Goal: Communication & Community: Answer question/provide support

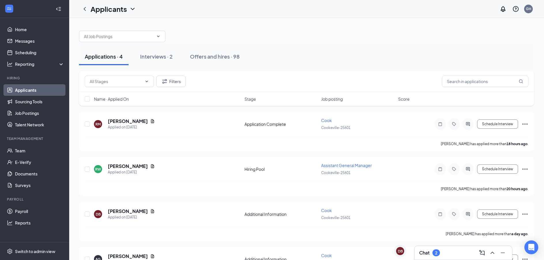
click at [438, 249] on div "Chat 2" at bounding box center [463, 252] width 88 height 9
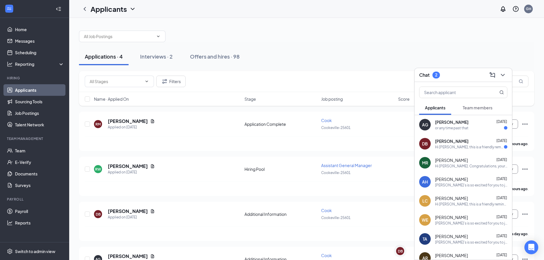
click at [445, 129] on div "or any time past that" at bounding box center [451, 127] width 33 height 5
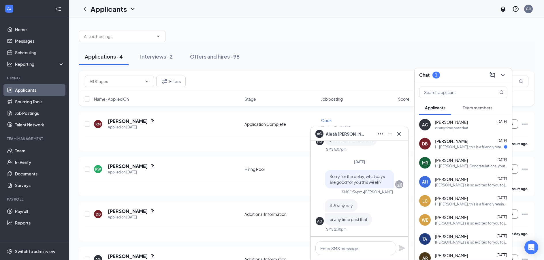
click at [363, 237] on div at bounding box center [360, 248] width 98 height 23
drag, startPoint x: 375, startPoint y: 245, endPoint x: 174, endPoint y: 243, distance: 200.8
click at [173, 243] on div "AG Aleah Grooms AG Aleah Grooms Applicant Cook • Cookeville-25601 Mon, Aug 18 A…" at bounding box center [306, 155] width 475 height 275
type textarea "G"
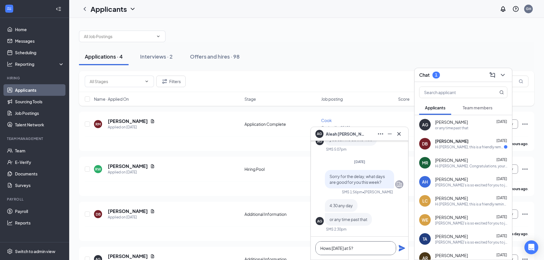
type textarea "Hows Saturday at 5?"
click at [405, 248] on icon "Plane" at bounding box center [402, 248] width 6 height 6
